Goal: Obtain resource: Obtain resource

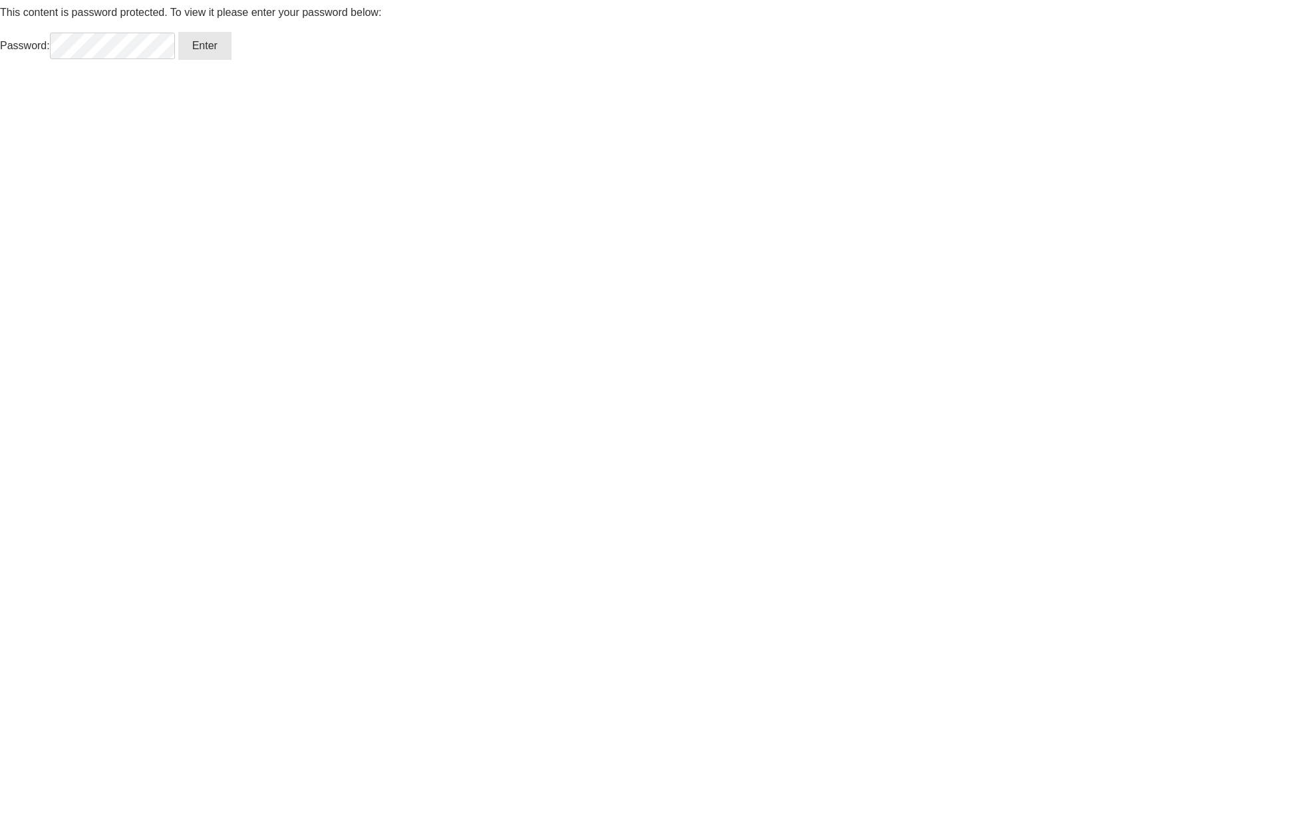
click at [178, 32] on input "Enter" at bounding box center [204, 46] width 53 height 28
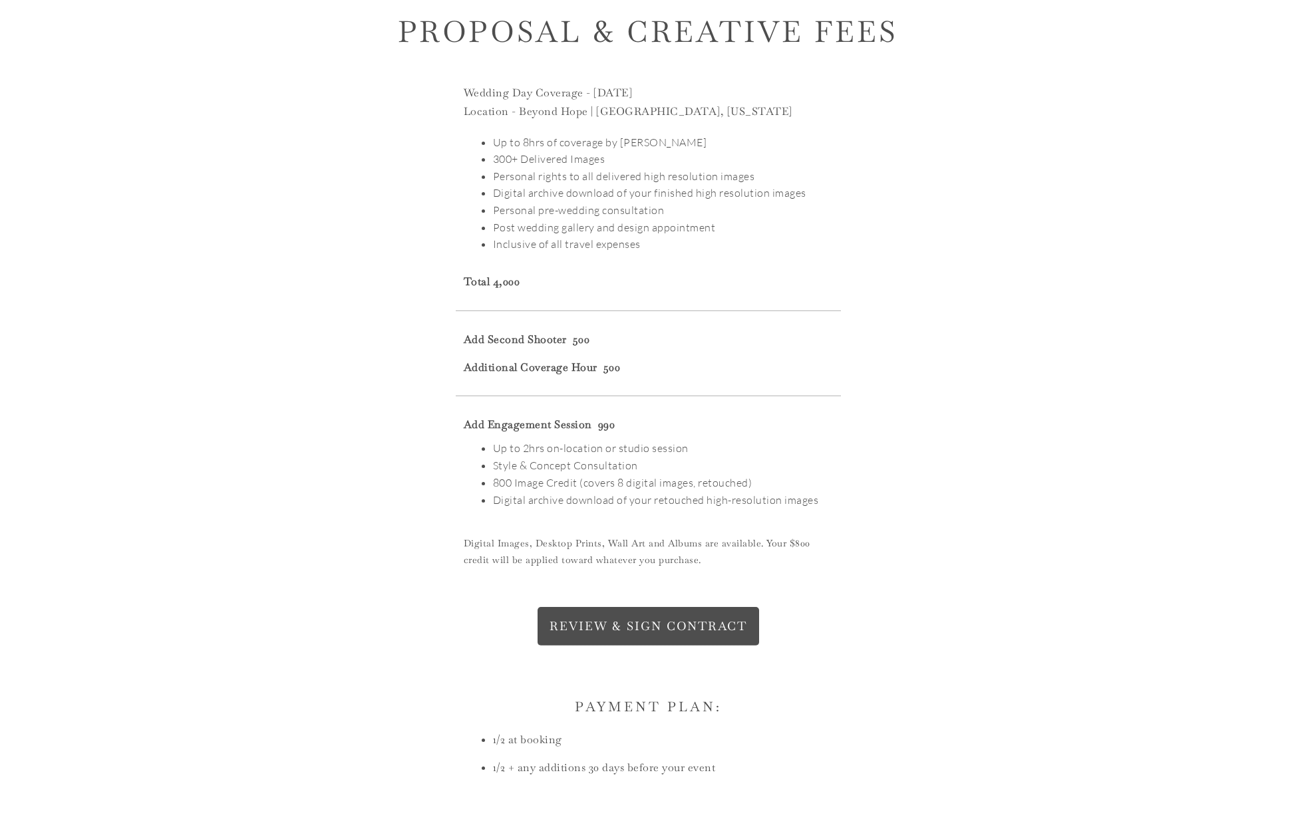
scroll to position [2360, 0]
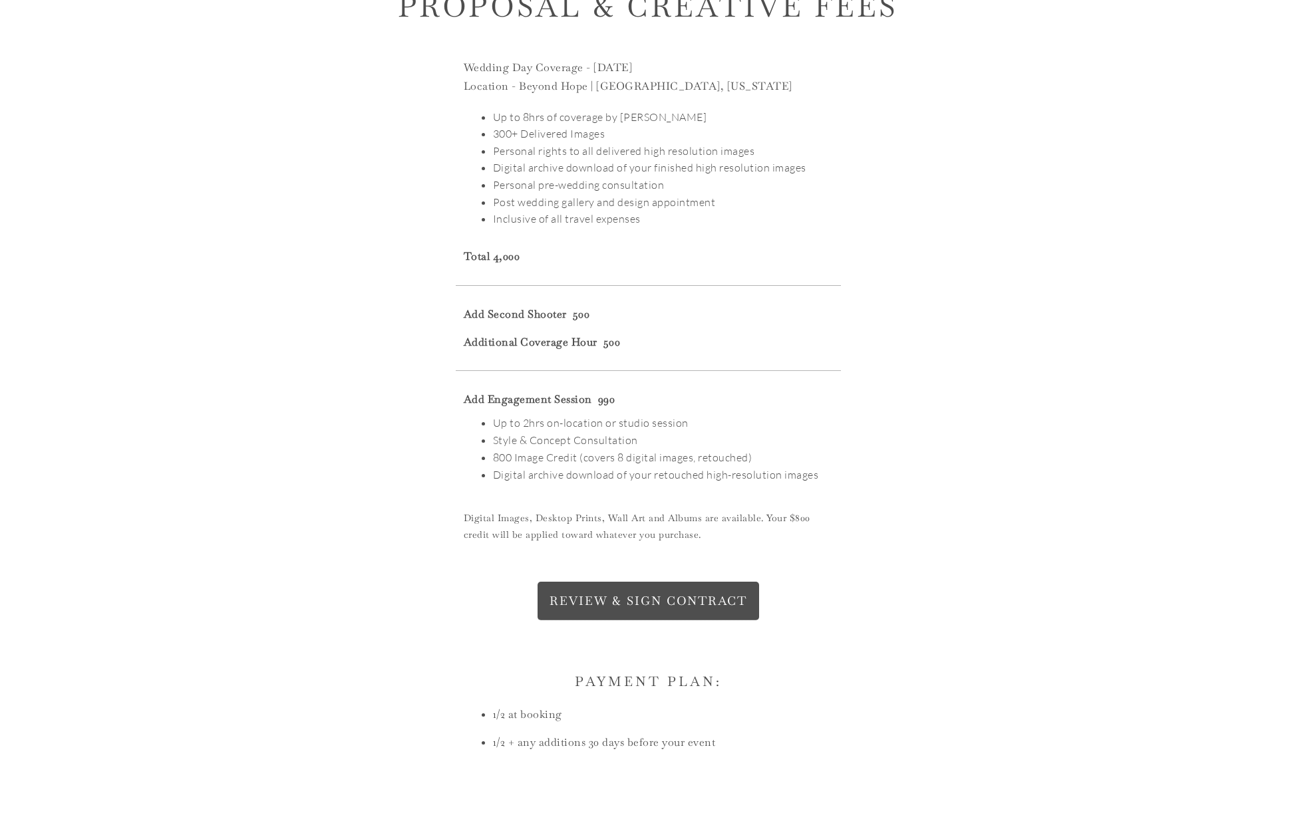
click at [698, 599] on span "REVIEW & SIGN CONTRACT" at bounding box center [648, 601] width 198 height 15
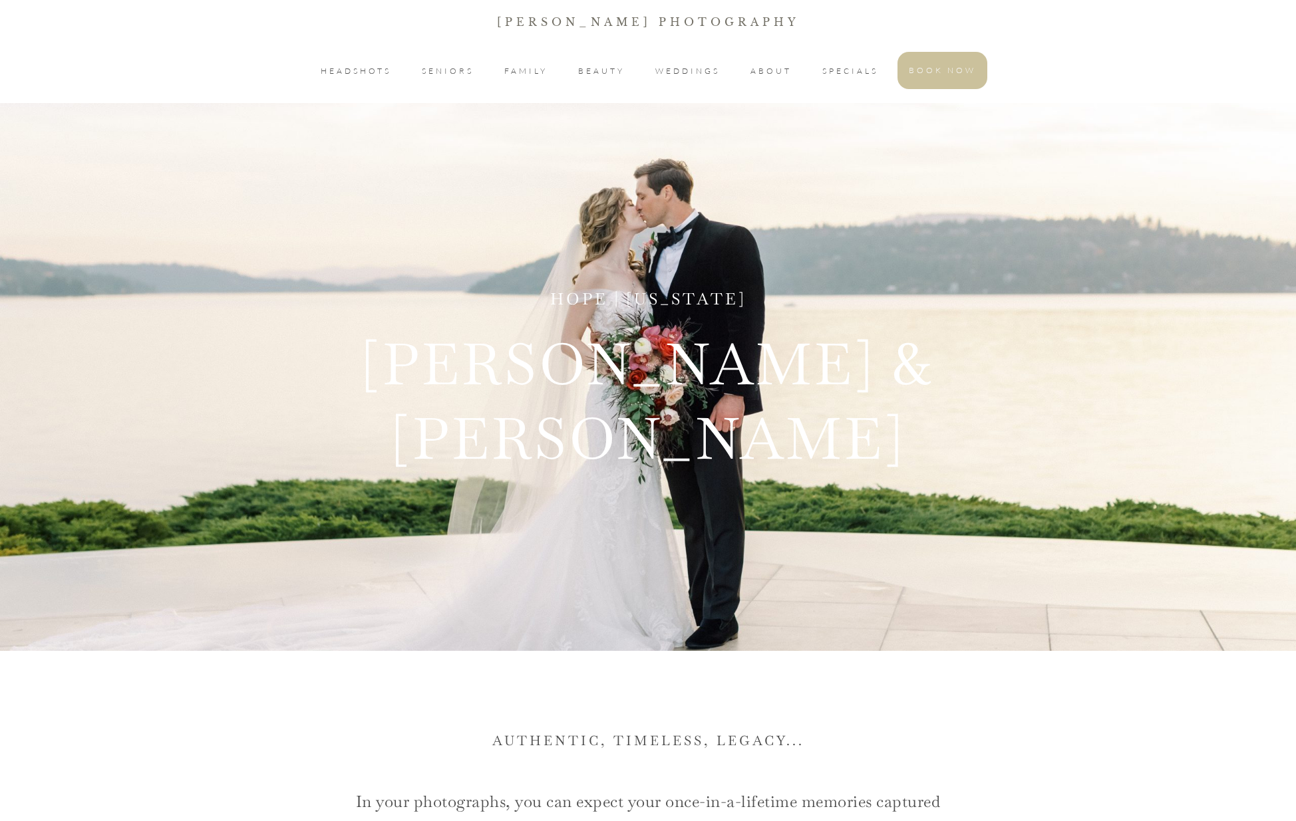
scroll to position [0, 0]
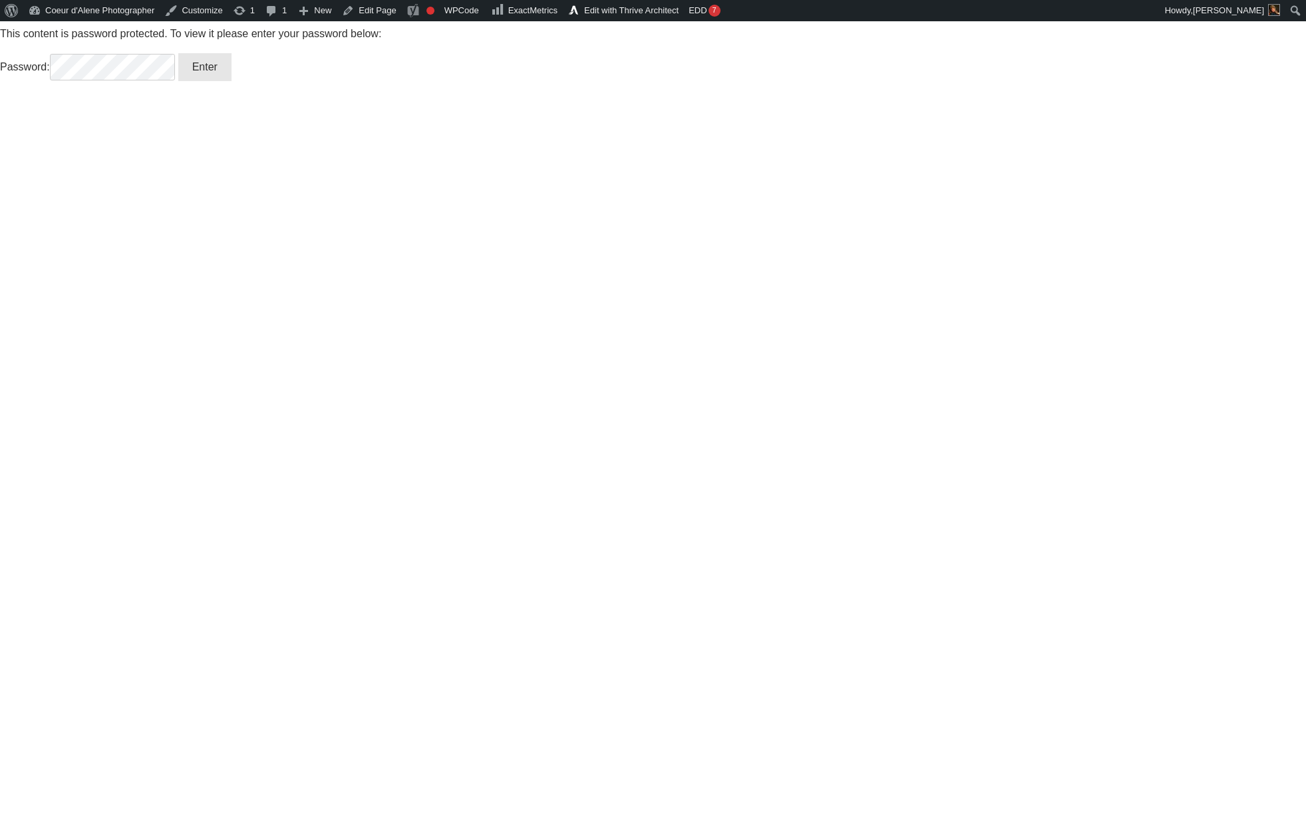
click at [178, 53] on input "Enter" at bounding box center [204, 67] width 53 height 28
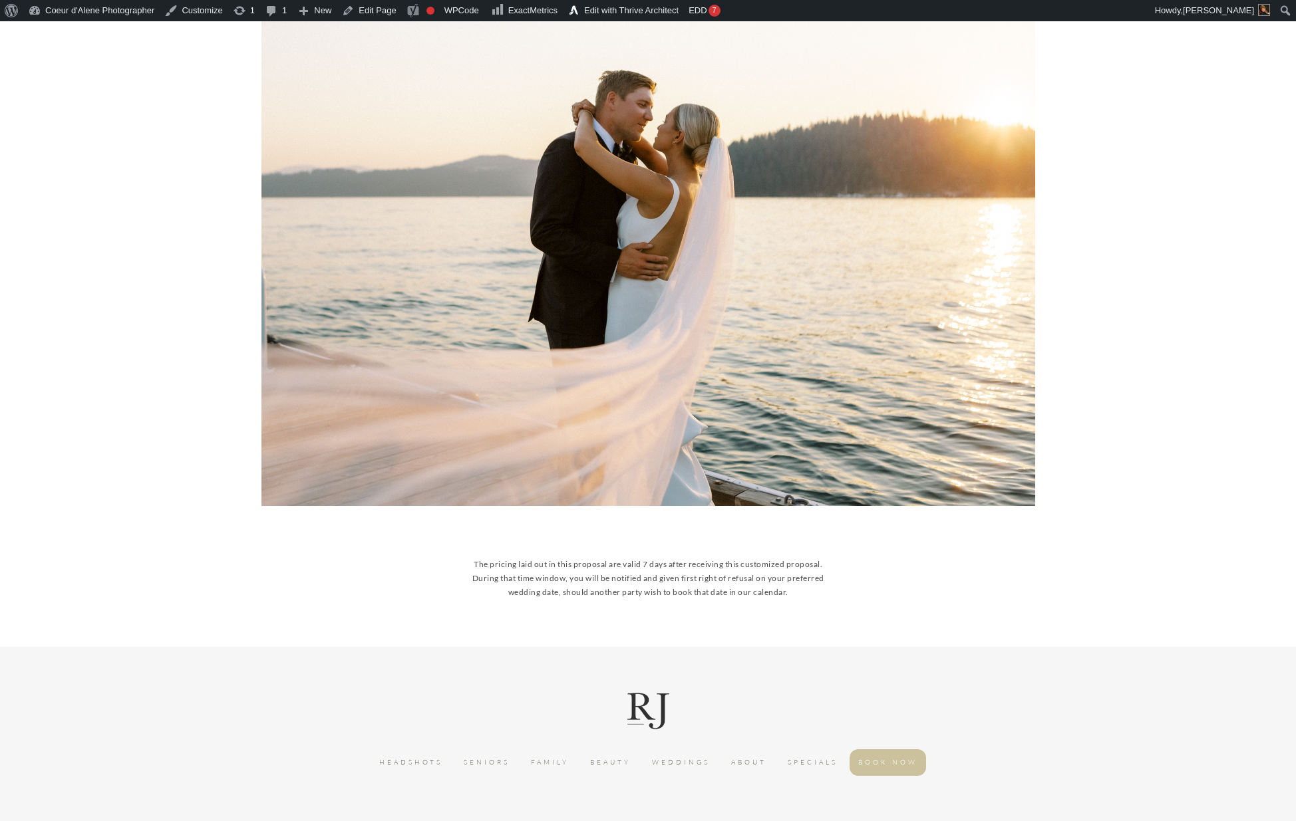
scroll to position [4341, 0]
